Goal: Information Seeking & Learning: Learn about a topic

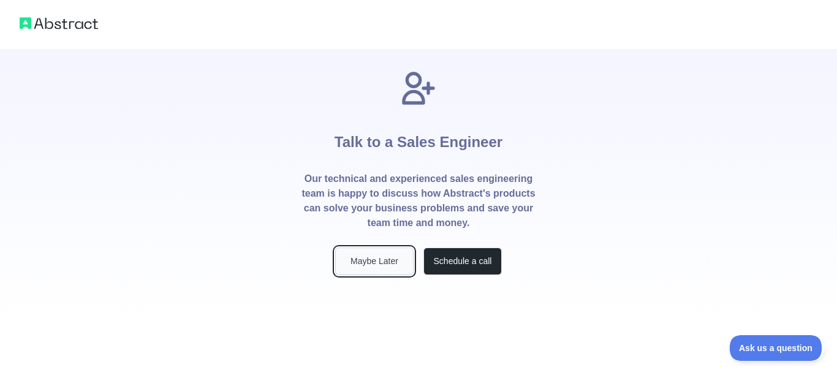
click at [375, 262] on button "Maybe Later" at bounding box center [374, 262] width 78 height 28
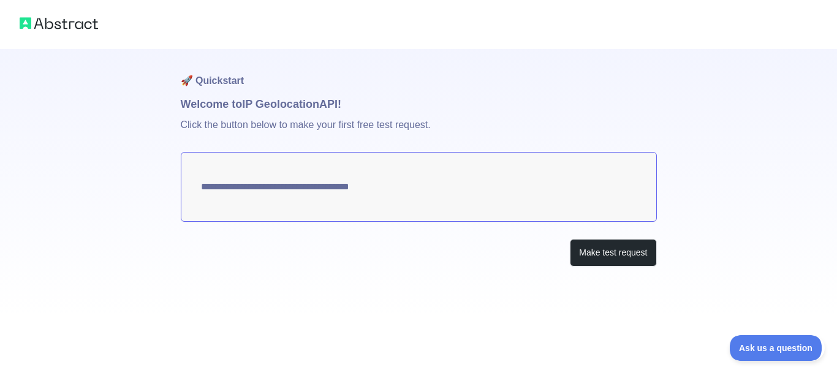
type textarea "**********"
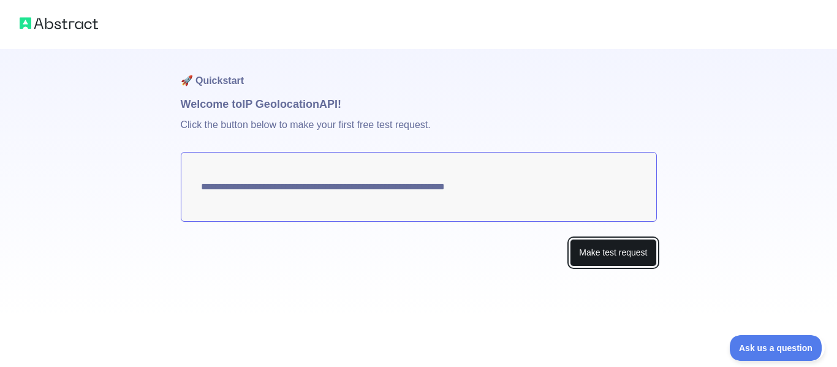
click at [582, 257] on button "Make test request" at bounding box center [613, 253] width 86 height 28
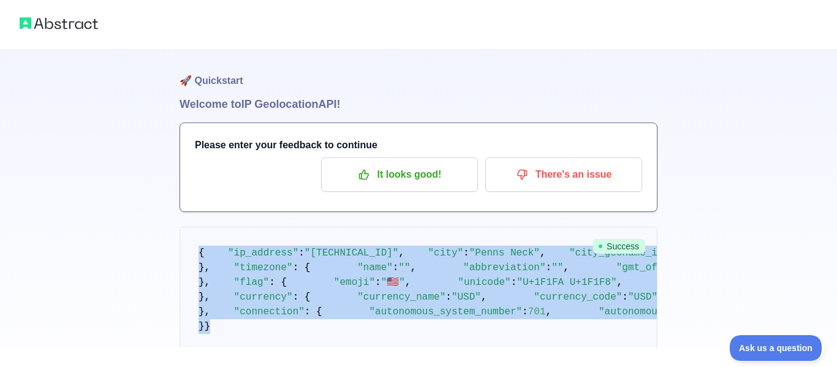
drag, startPoint x: 328, startPoint y: 293, endPoint x: 196, endPoint y: 245, distance: 140.7
click at [196, 245] on pre "{ "ip_address" : "[TECHNICAL_ID]" , "city" : "Penns Neck" , "city_geoname_id" :…" at bounding box center [419, 290] width 478 height 126
copy code "{ "lo_ipsumdo" : "81.840.810.707" , "sita" : "Conse Adip" , "elit_seddoei_te" :…"
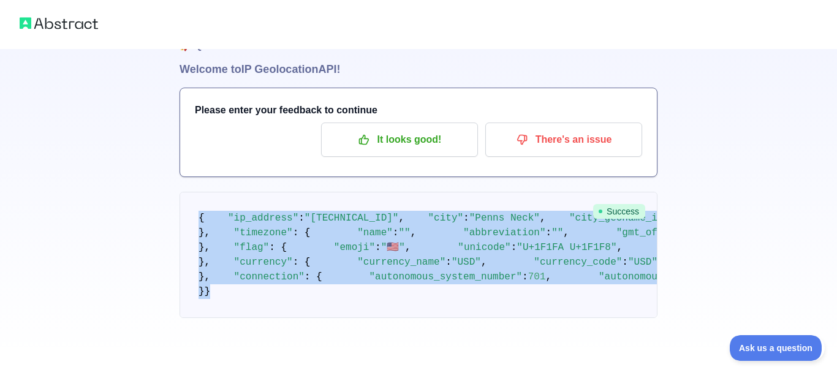
scroll to position [44, 0]
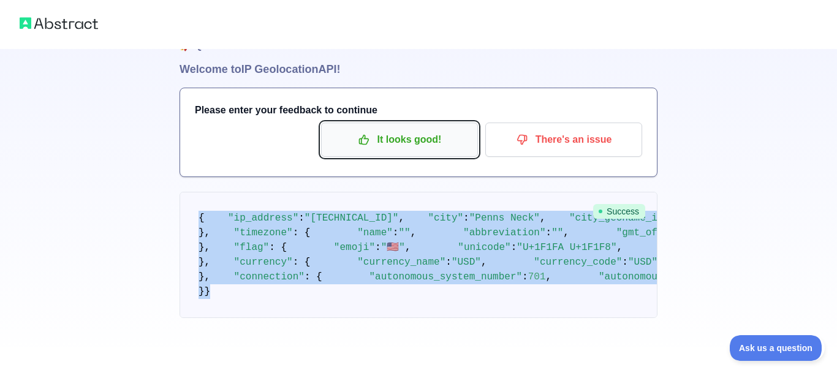
click at [461, 141] on p "It looks good!" at bounding box center [399, 139] width 138 height 21
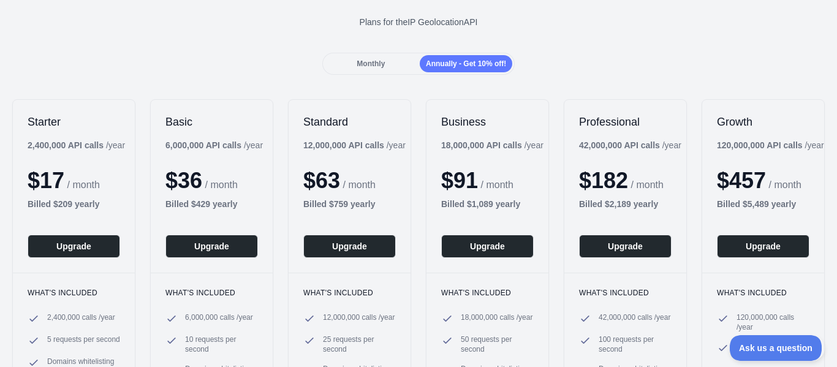
scroll to position [76, 0]
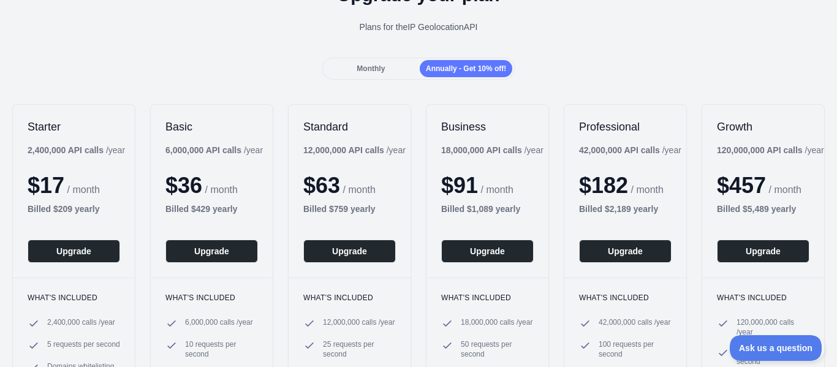
click at [388, 75] on div "Monthly" at bounding box center [371, 68] width 93 height 17
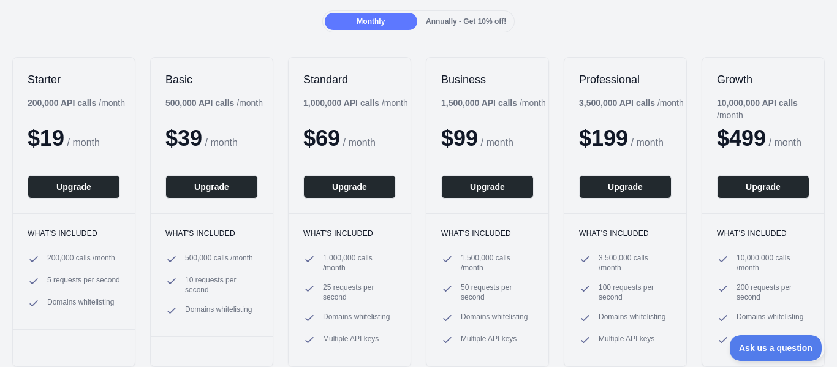
scroll to position [123, 0]
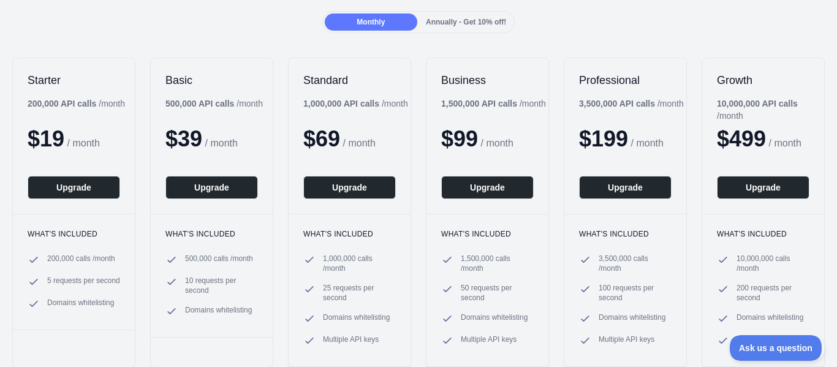
click at [444, 28] on div "Annually - Get 10% off!" at bounding box center [466, 21] width 93 height 17
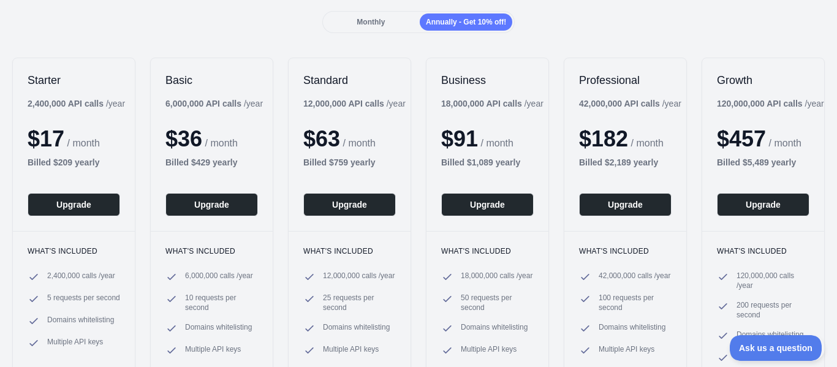
scroll to position [0, 0]
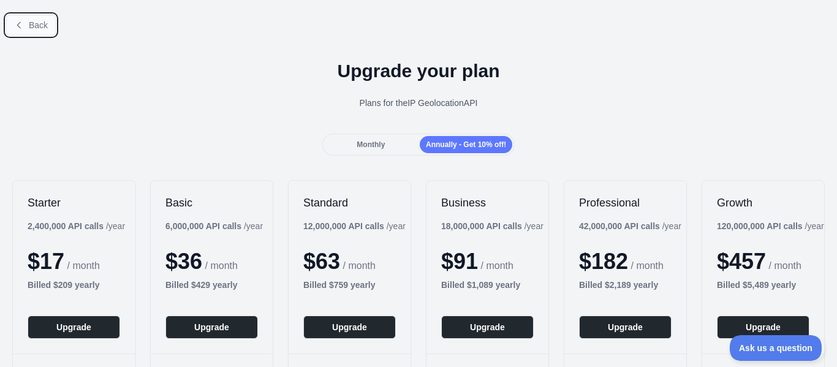
click at [50, 23] on button "Back" at bounding box center [31, 25] width 50 height 21
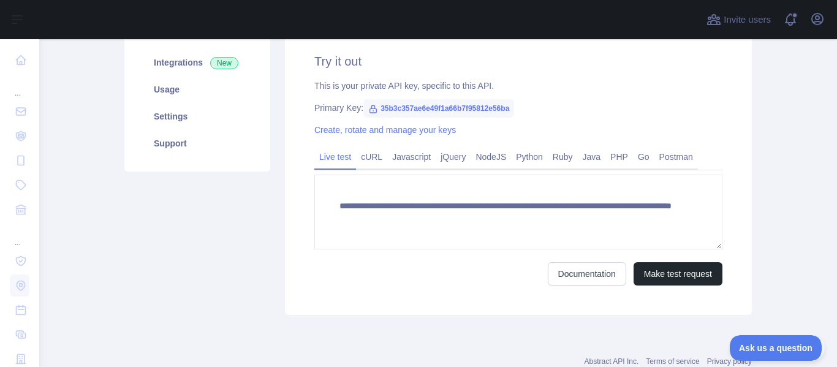
scroll to position [178, 0]
click at [374, 162] on link "cURL" at bounding box center [371, 156] width 31 height 20
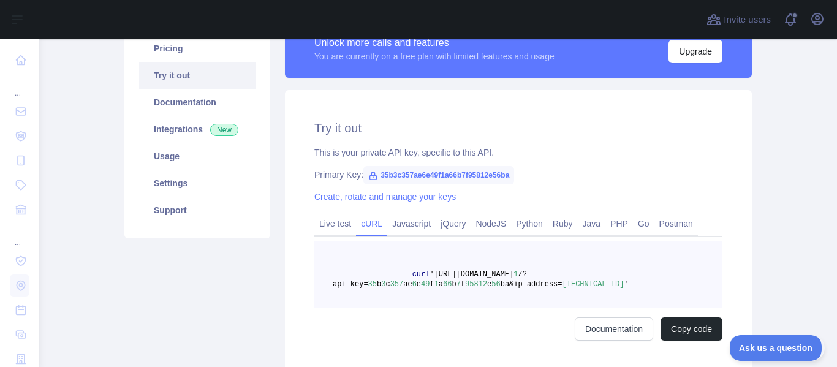
scroll to position [112, 0]
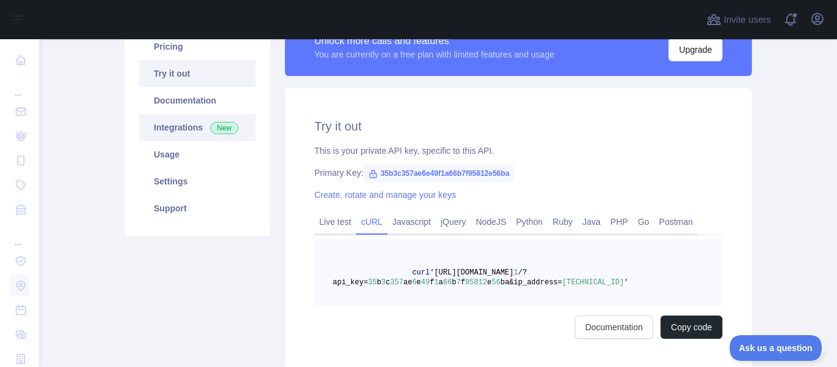
click at [241, 121] on link "Integrations New" at bounding box center [197, 127] width 116 height 27
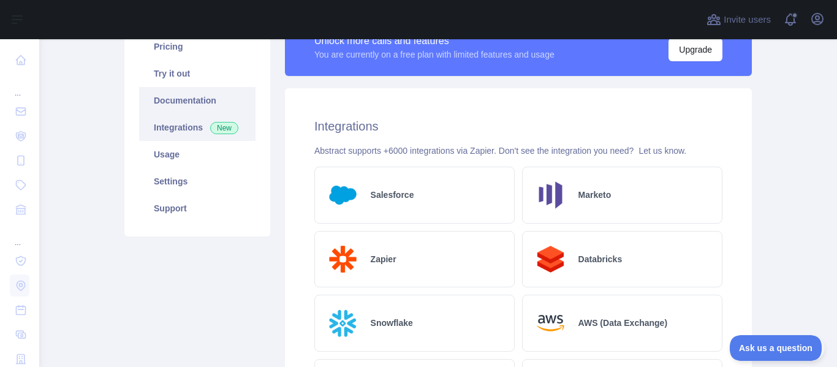
click at [235, 105] on link "Documentation" at bounding box center [197, 100] width 116 height 27
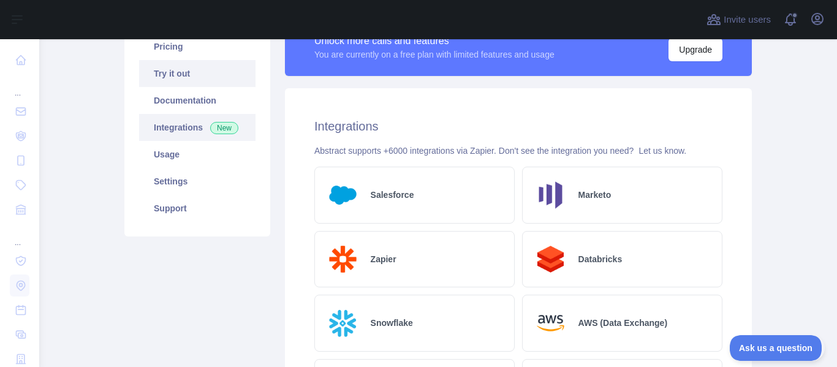
click at [169, 80] on link "Try it out" at bounding box center [197, 73] width 116 height 27
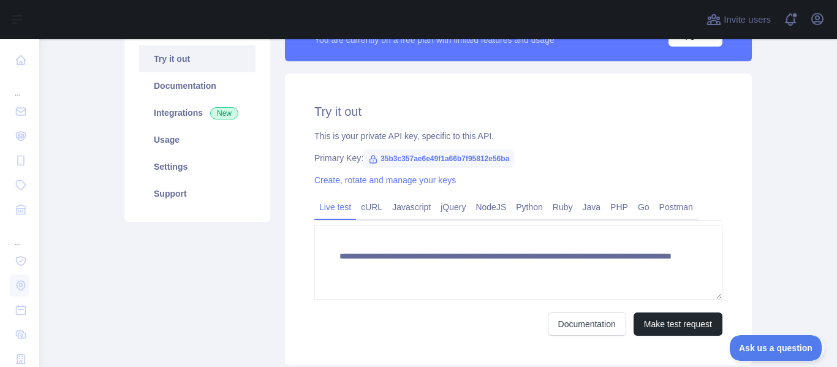
scroll to position [129, 0]
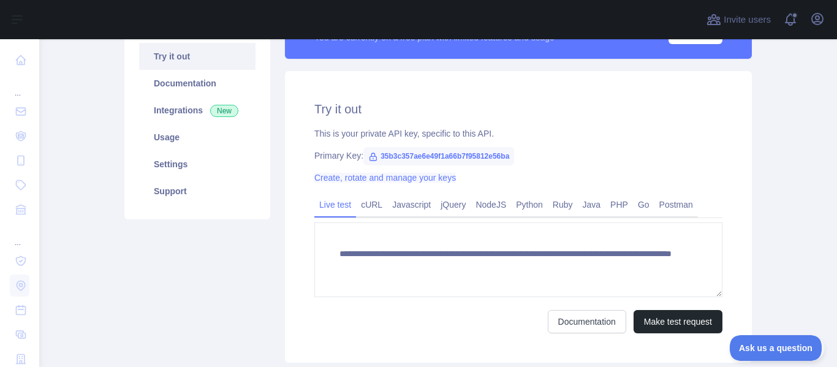
click at [434, 177] on link "Create, rotate and manage your keys" at bounding box center [385, 178] width 142 height 10
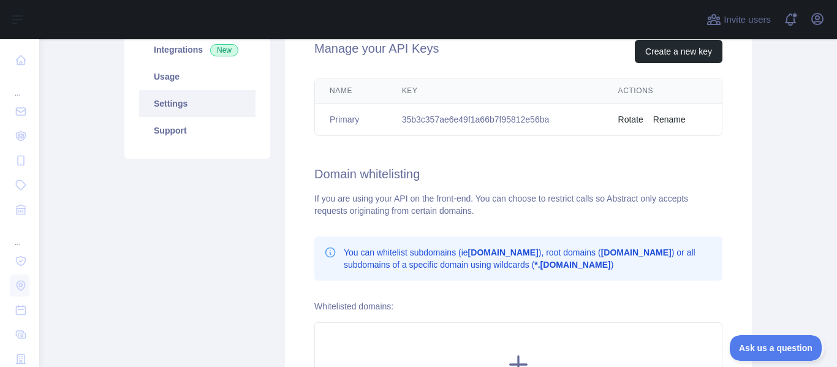
scroll to position [190, 0]
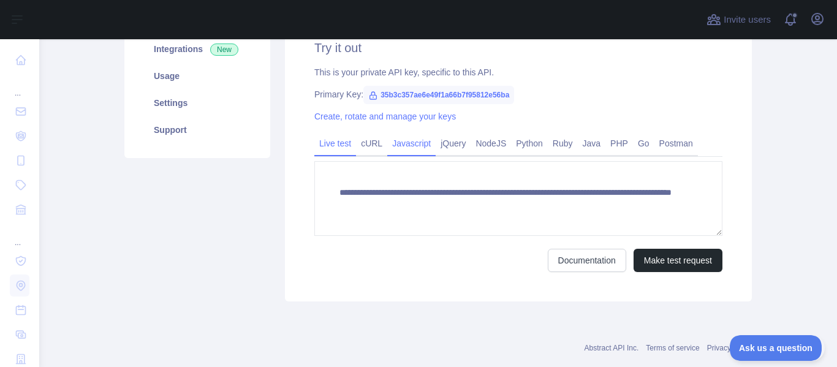
click at [409, 151] on link "Javascript" at bounding box center [411, 144] width 48 height 20
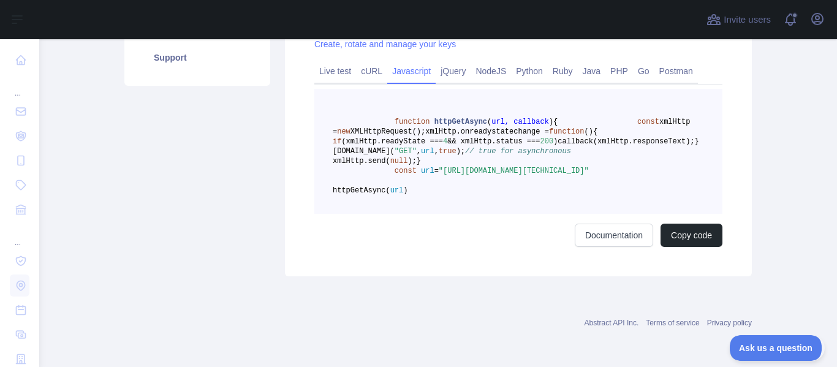
scroll to position [238, 0]
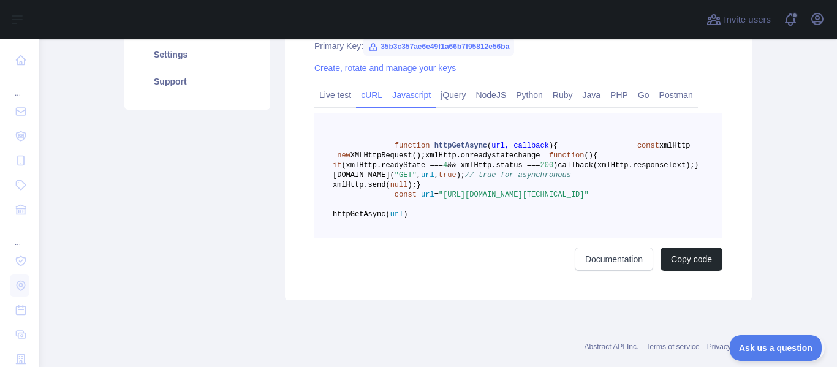
click at [374, 99] on link "cURL" at bounding box center [371, 95] width 31 height 20
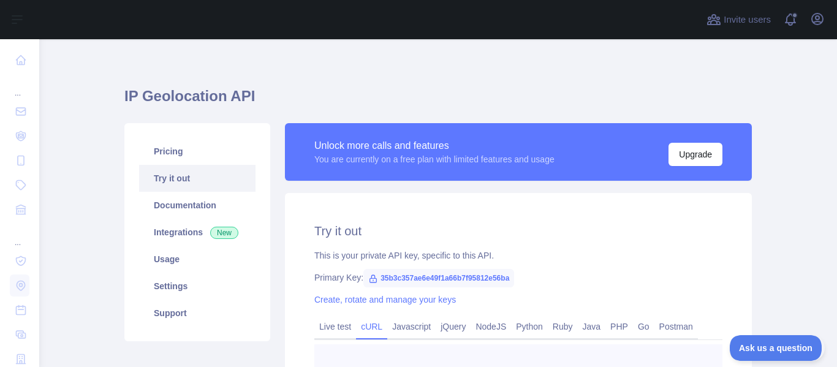
scroll to position [0, 0]
